Goal: Navigation & Orientation: Find specific page/section

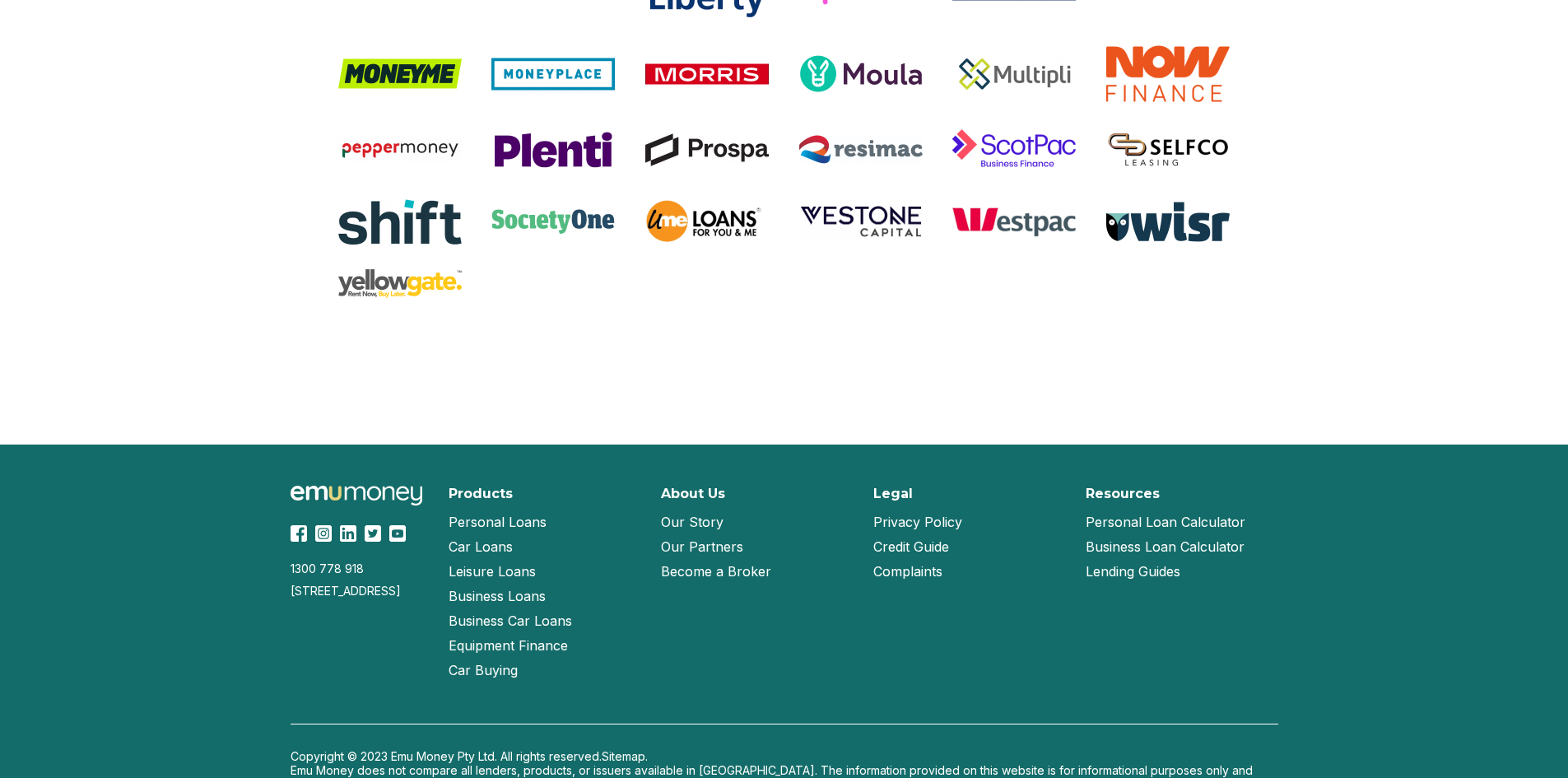
scroll to position [3447, 0]
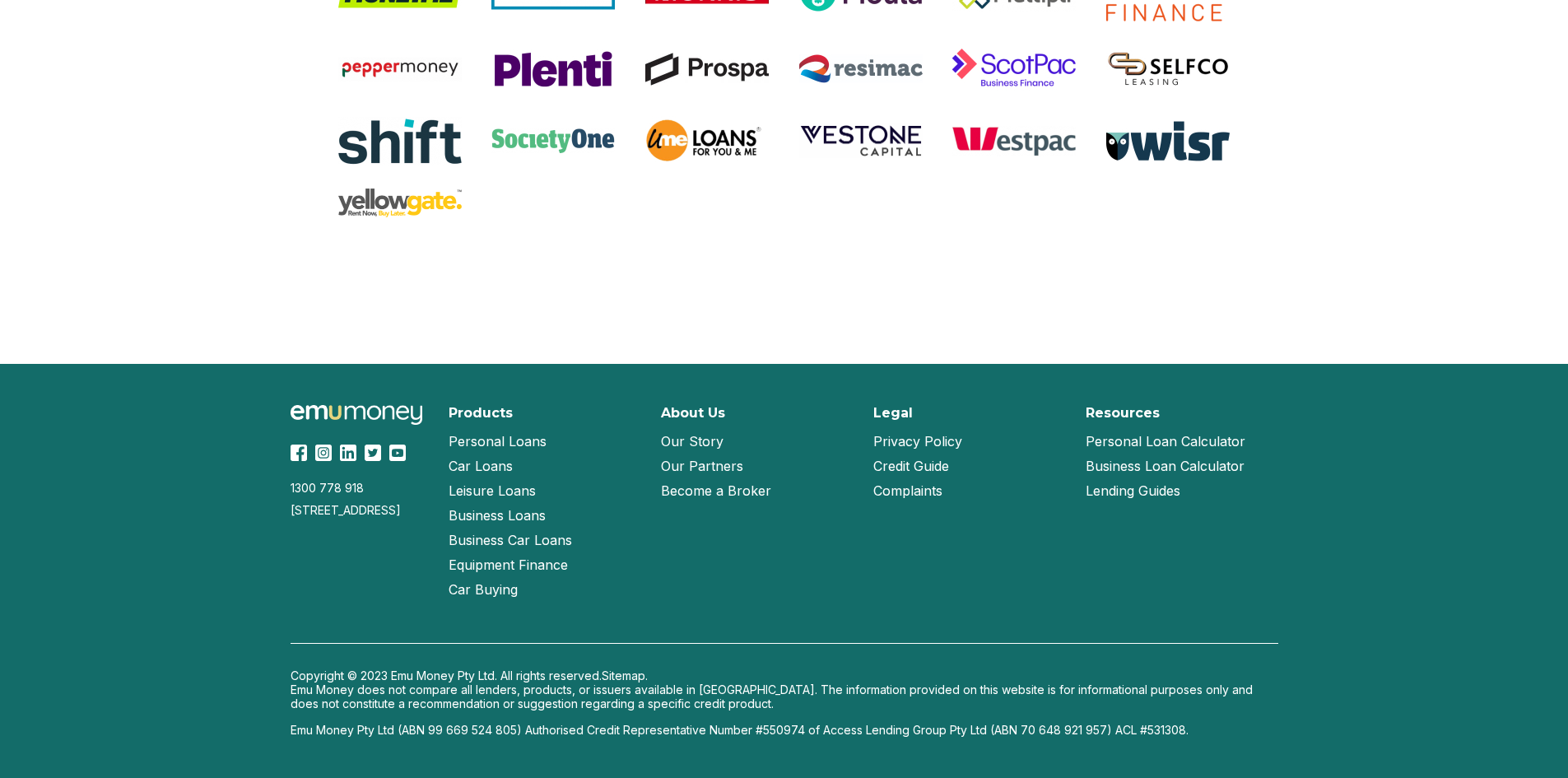
click at [675, 459] on link "Our Partners" at bounding box center [702, 466] width 82 height 25
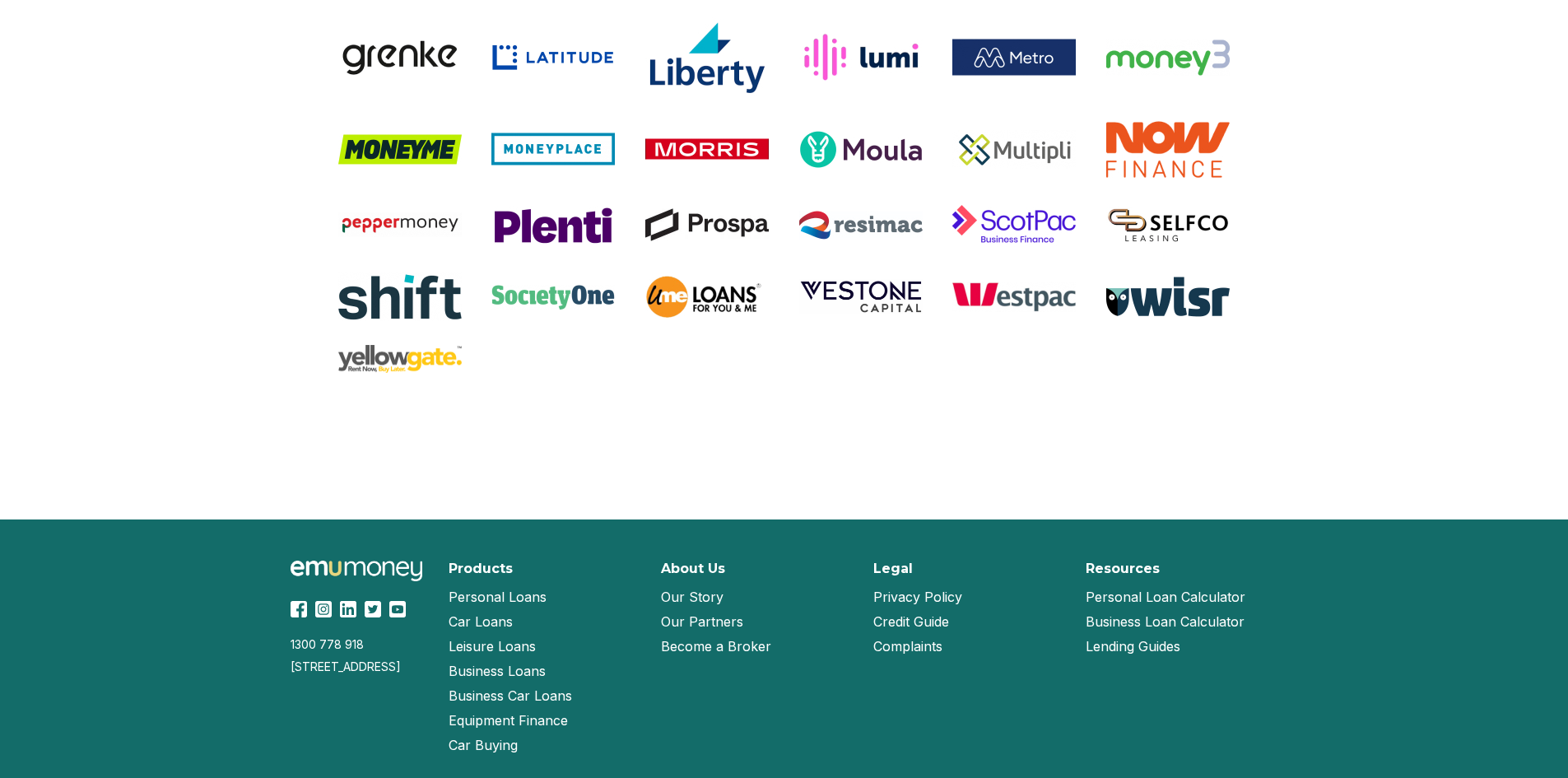
scroll to position [1472, 0]
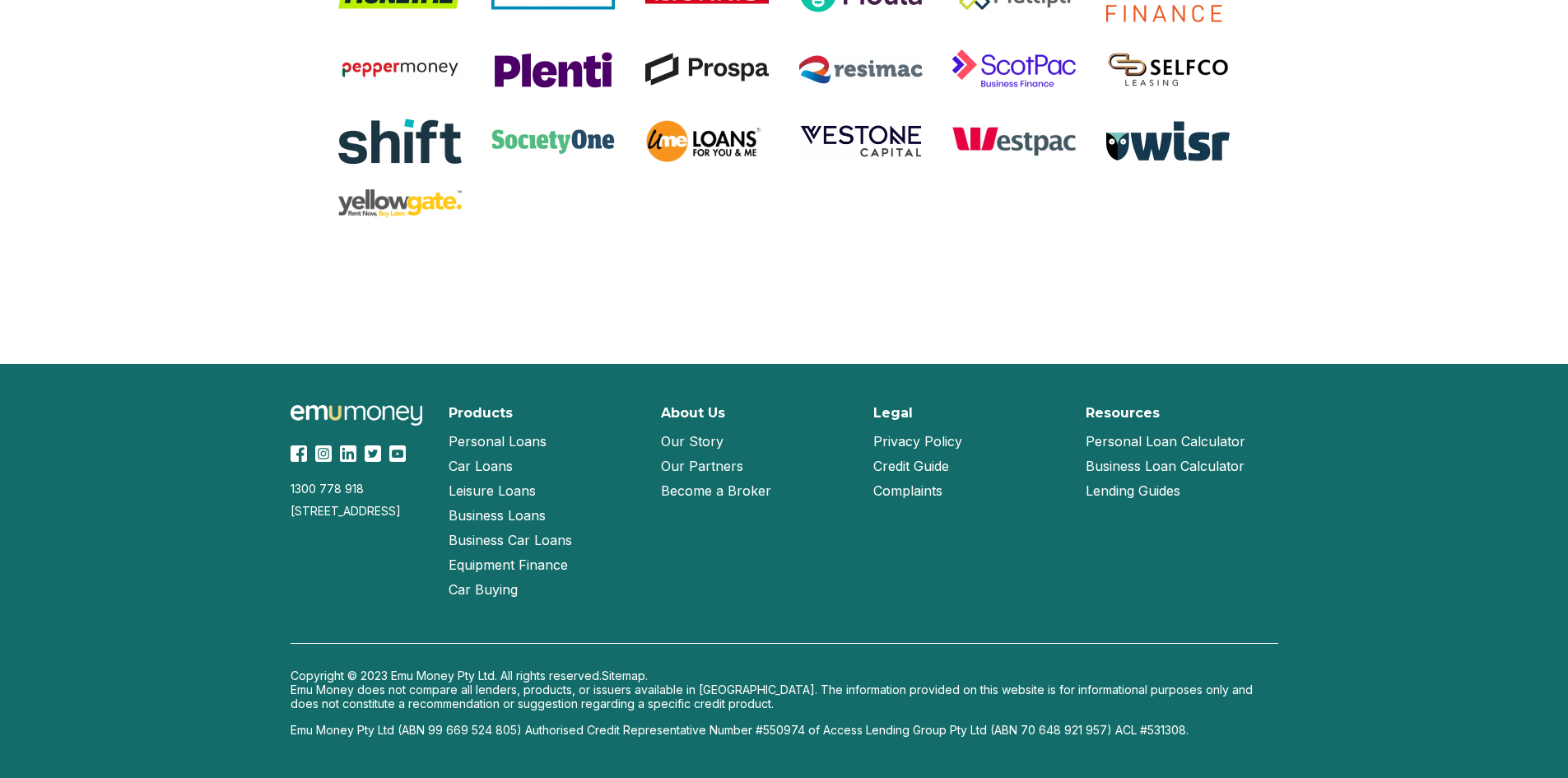
click at [671, 432] on link "Our Story" at bounding box center [692, 441] width 62 height 25
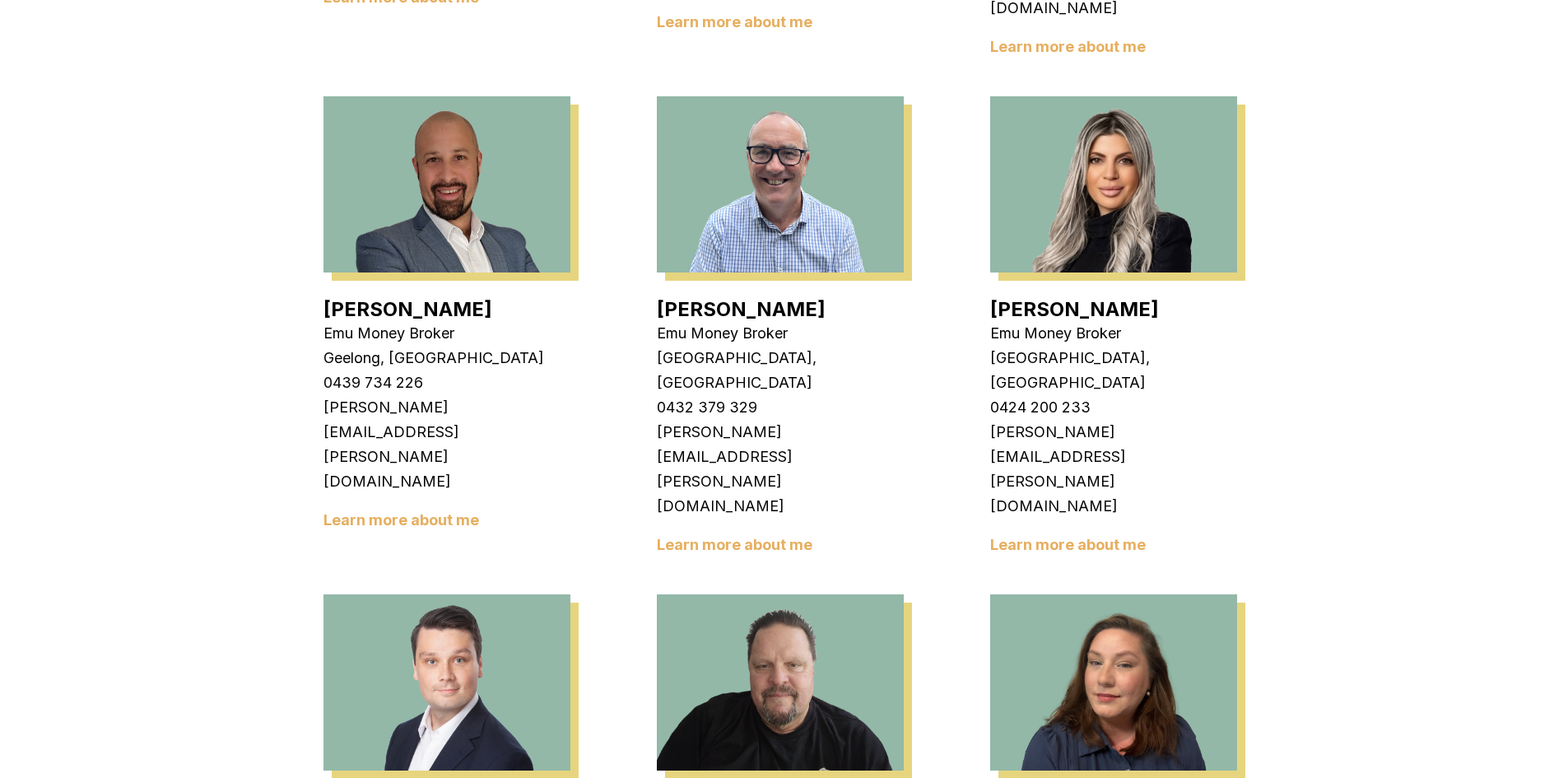
scroll to position [823, 0]
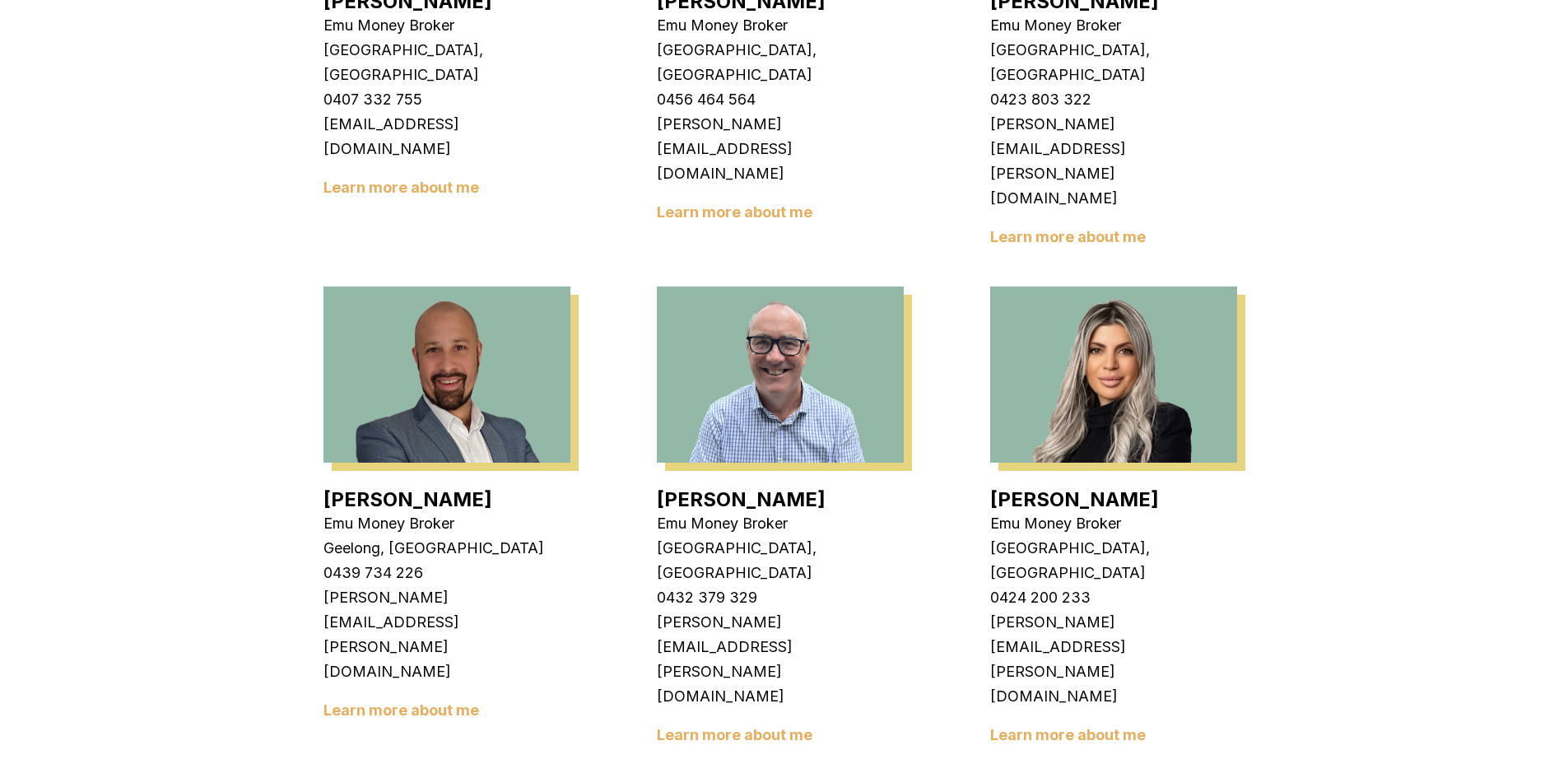
click at [1080, 301] on img at bounding box center [1113, 374] width 247 height 176
click at [1027, 511] on p "Emu Money Broker" at bounding box center [1113, 524] width 247 height 25
click at [1046, 726] on link "Learn more about me" at bounding box center [1067, 734] width 155 height 17
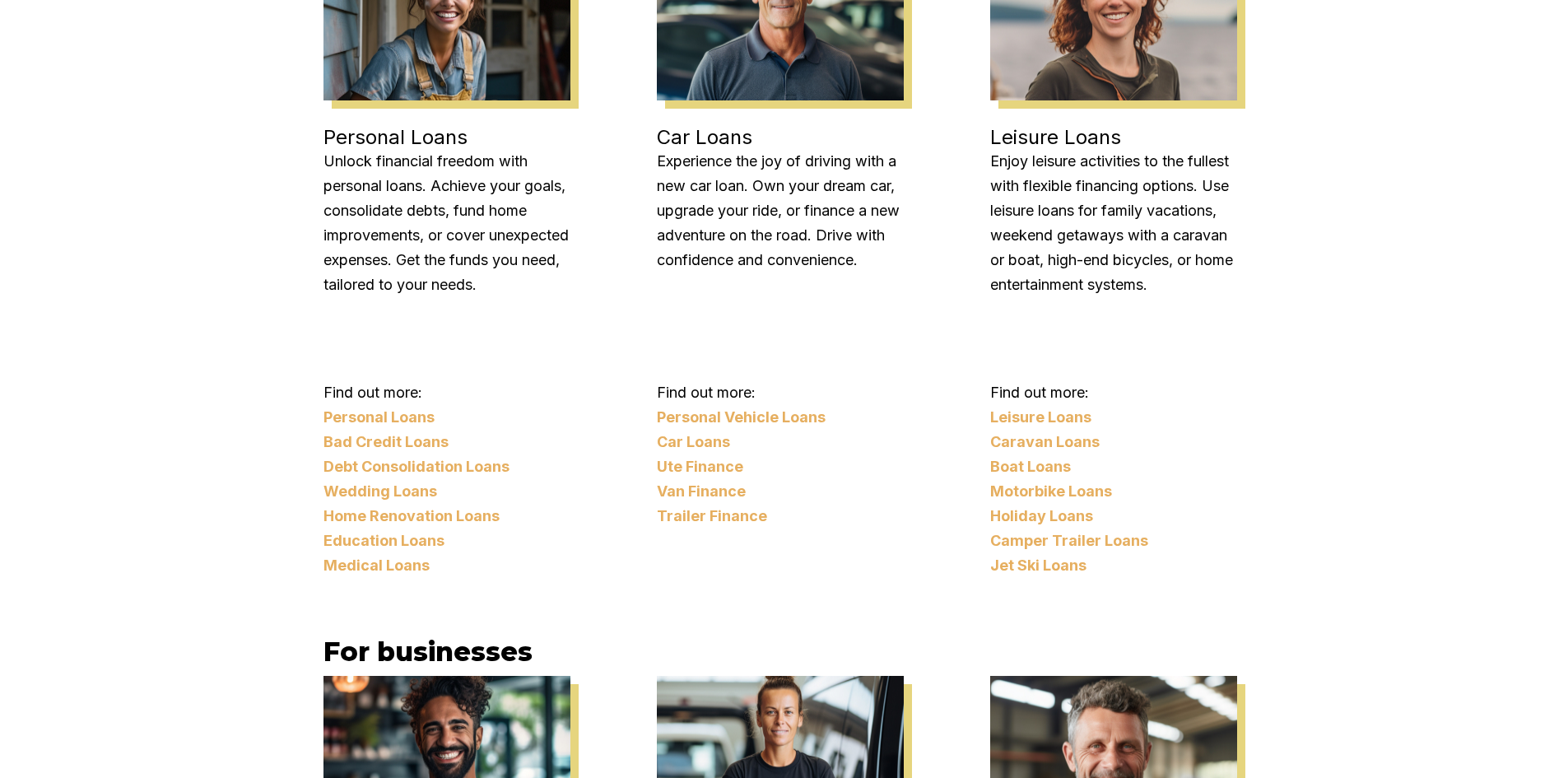
scroll to position [3447, 0]
